Goal: Task Accomplishment & Management: Manage account settings

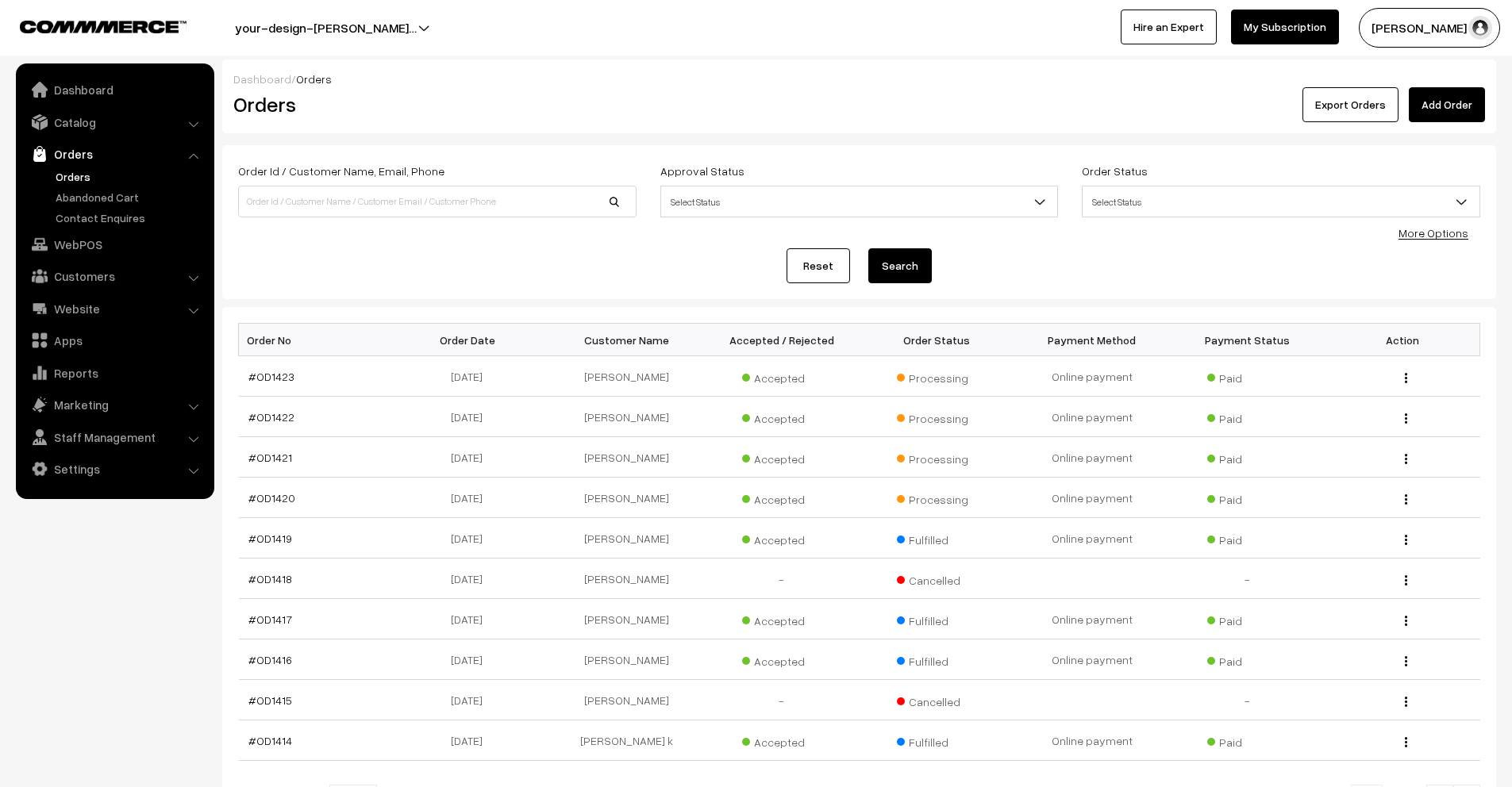
click at [79, 183] on link "Orders" at bounding box center [130, 177] width 157 height 17
click at [1451, 40] on button "Lokesh N.P" at bounding box center [1429, 27] width 141 height 40
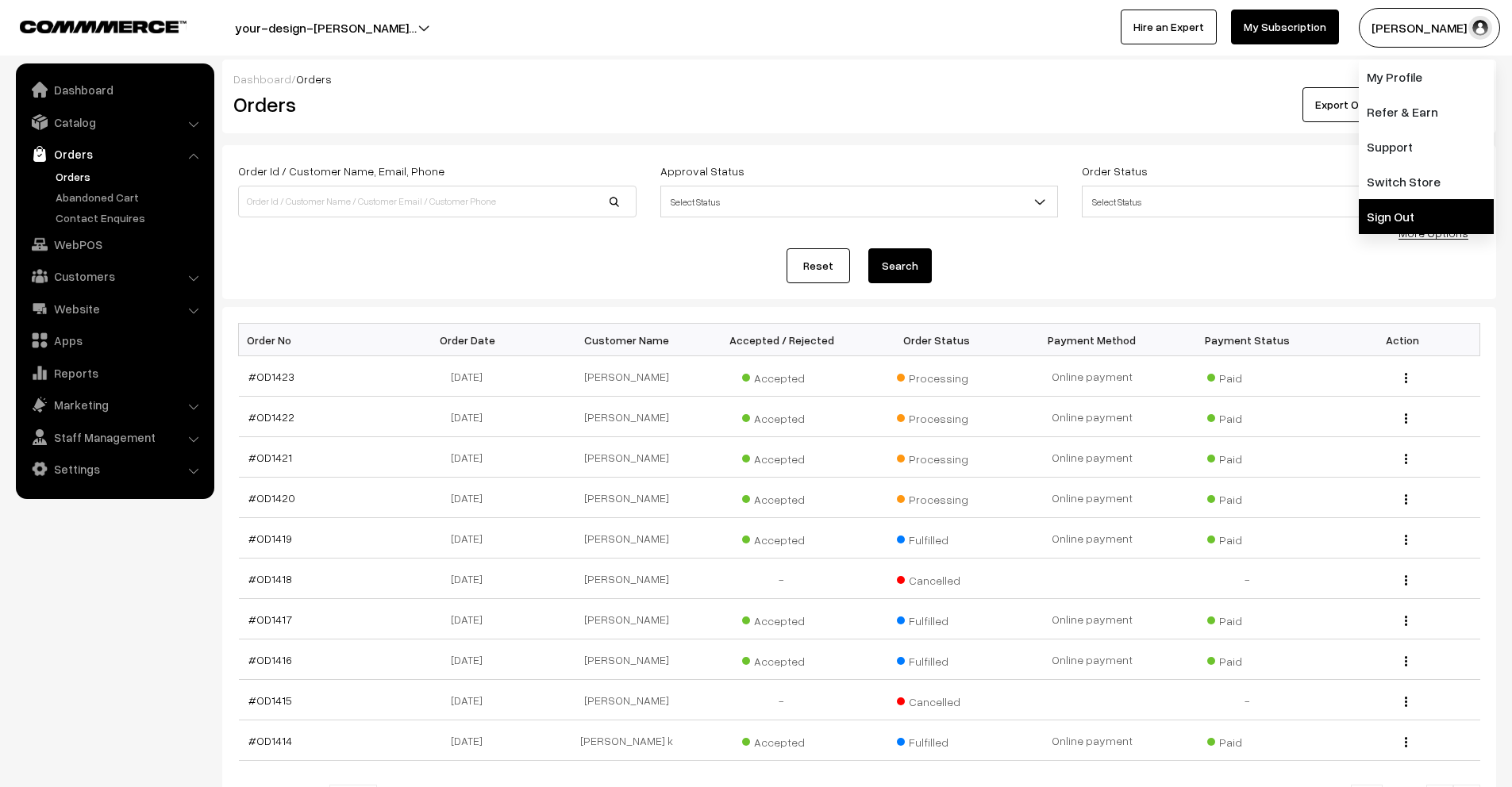
click at [1396, 211] on link "Sign Out" at bounding box center [1426, 216] width 135 height 35
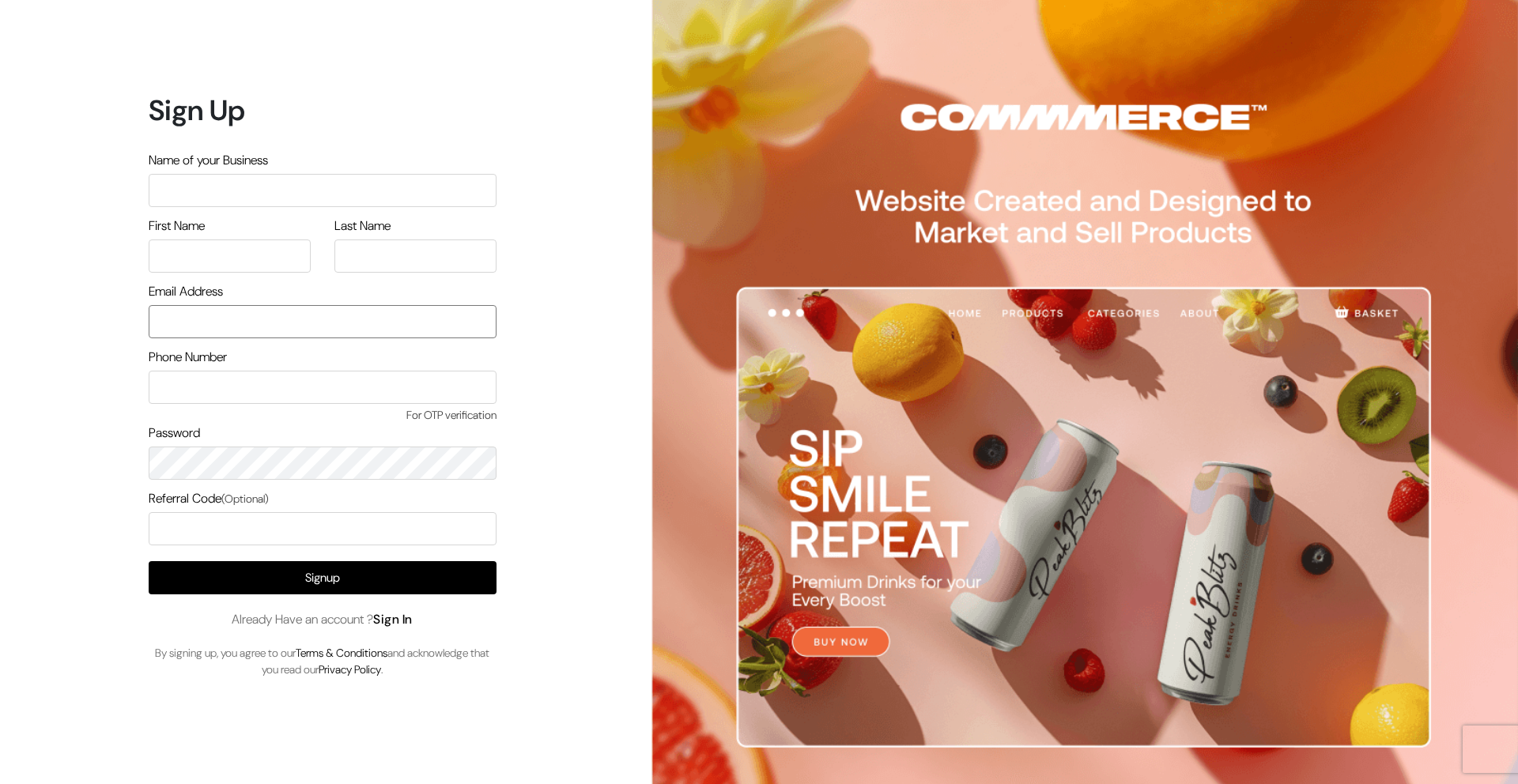
type input "mk@yourdesignstore.in"
click at [403, 621] on link "Sign In" at bounding box center [392, 620] width 40 height 17
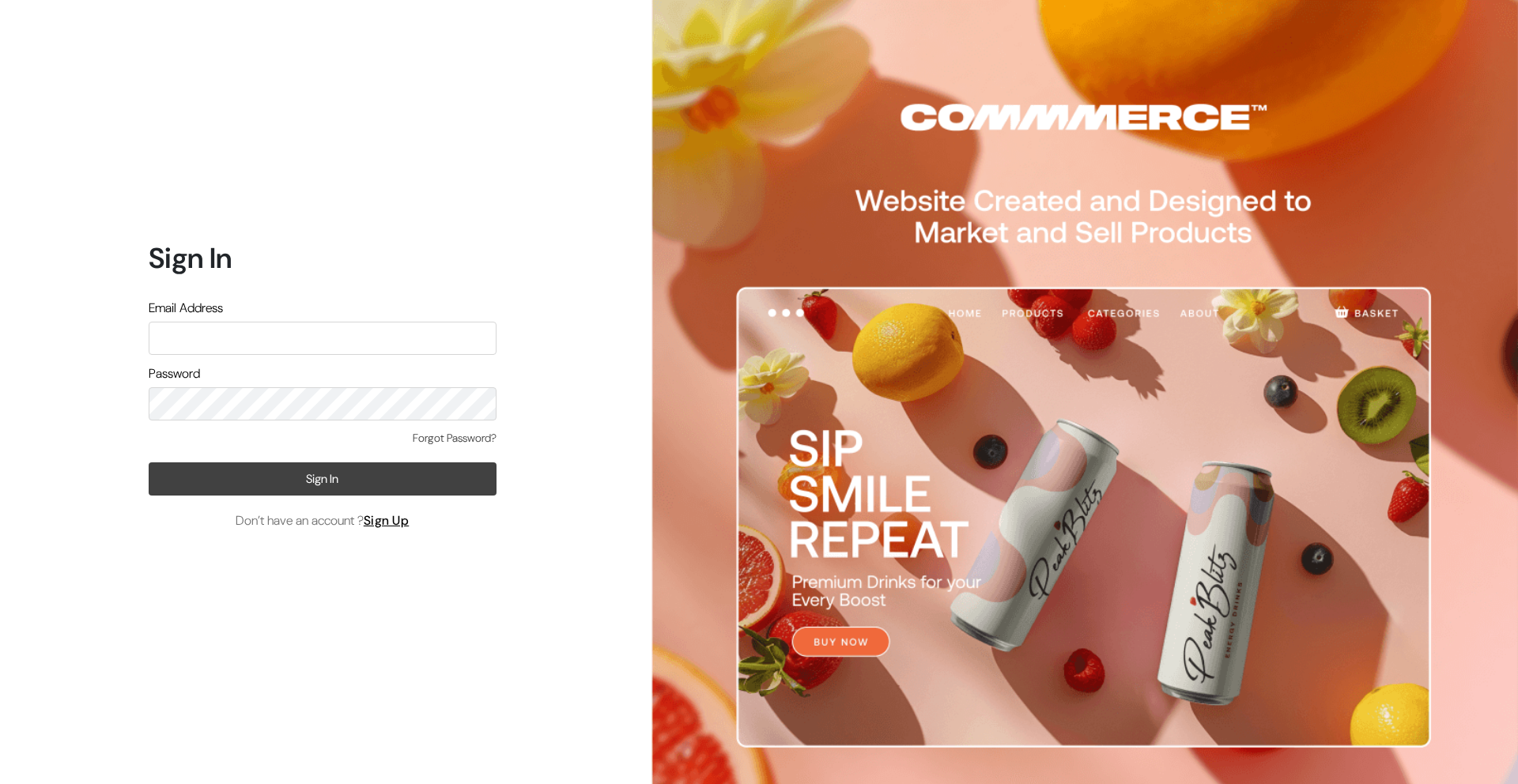
type input "[EMAIL_ADDRESS][DOMAIN_NAME]"
click at [293, 491] on button "Sign In" at bounding box center [322, 479] width 348 height 33
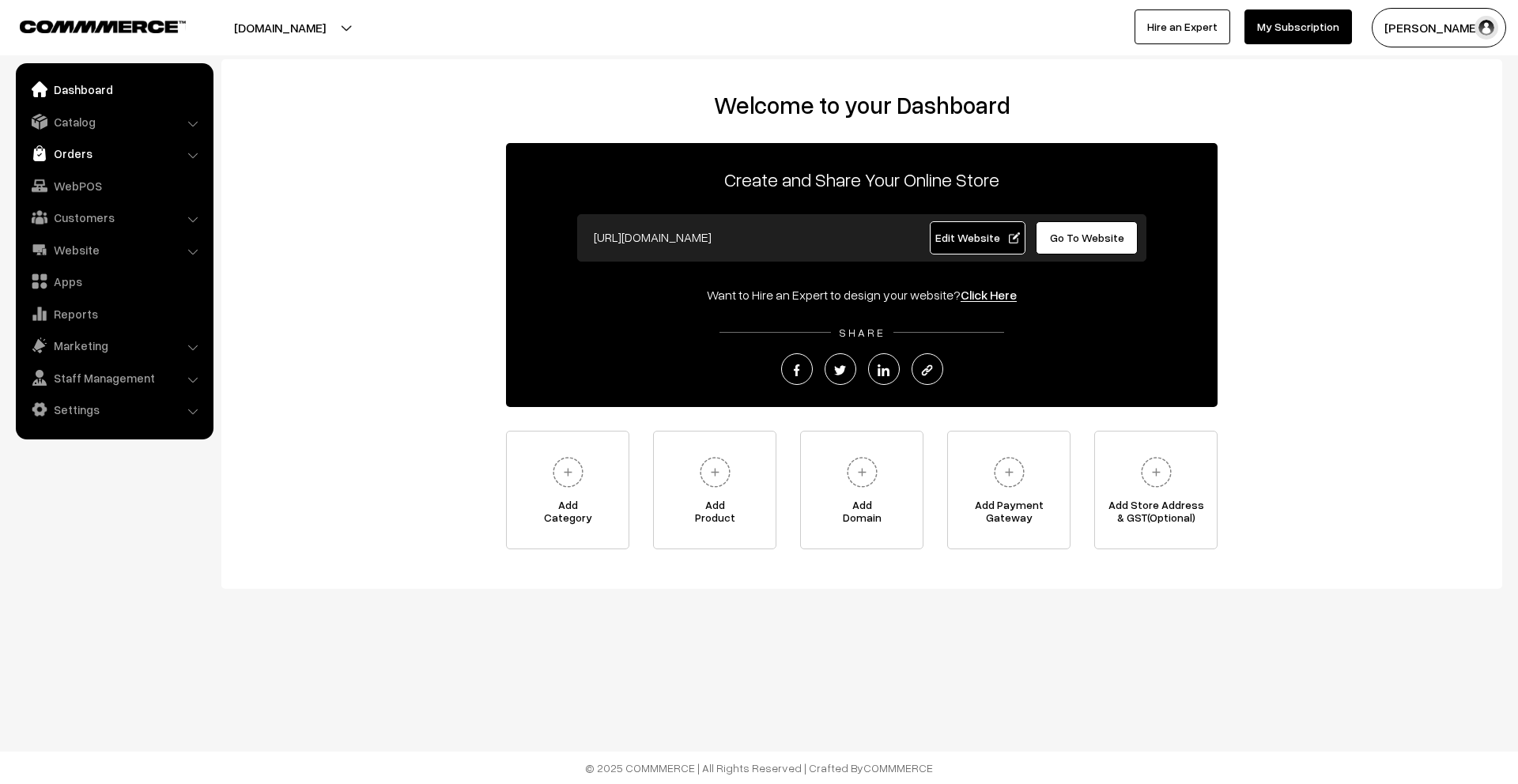
click at [70, 152] on link "Orders" at bounding box center [114, 153] width 188 height 29
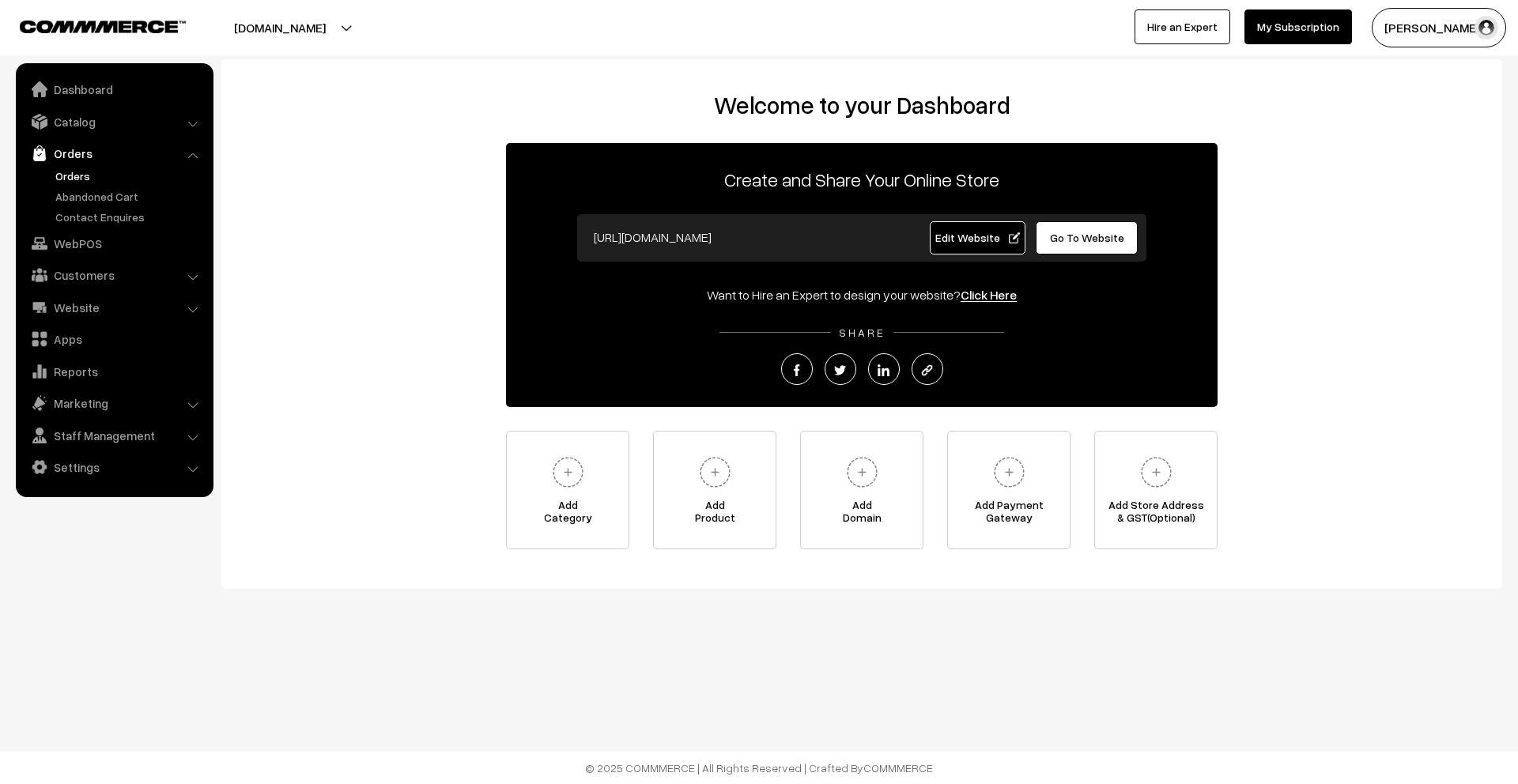
click at [100, 175] on link "Orders" at bounding box center [130, 176] width 157 height 17
